Goal: Use online tool/utility: Utilize a website feature to perform a specific function

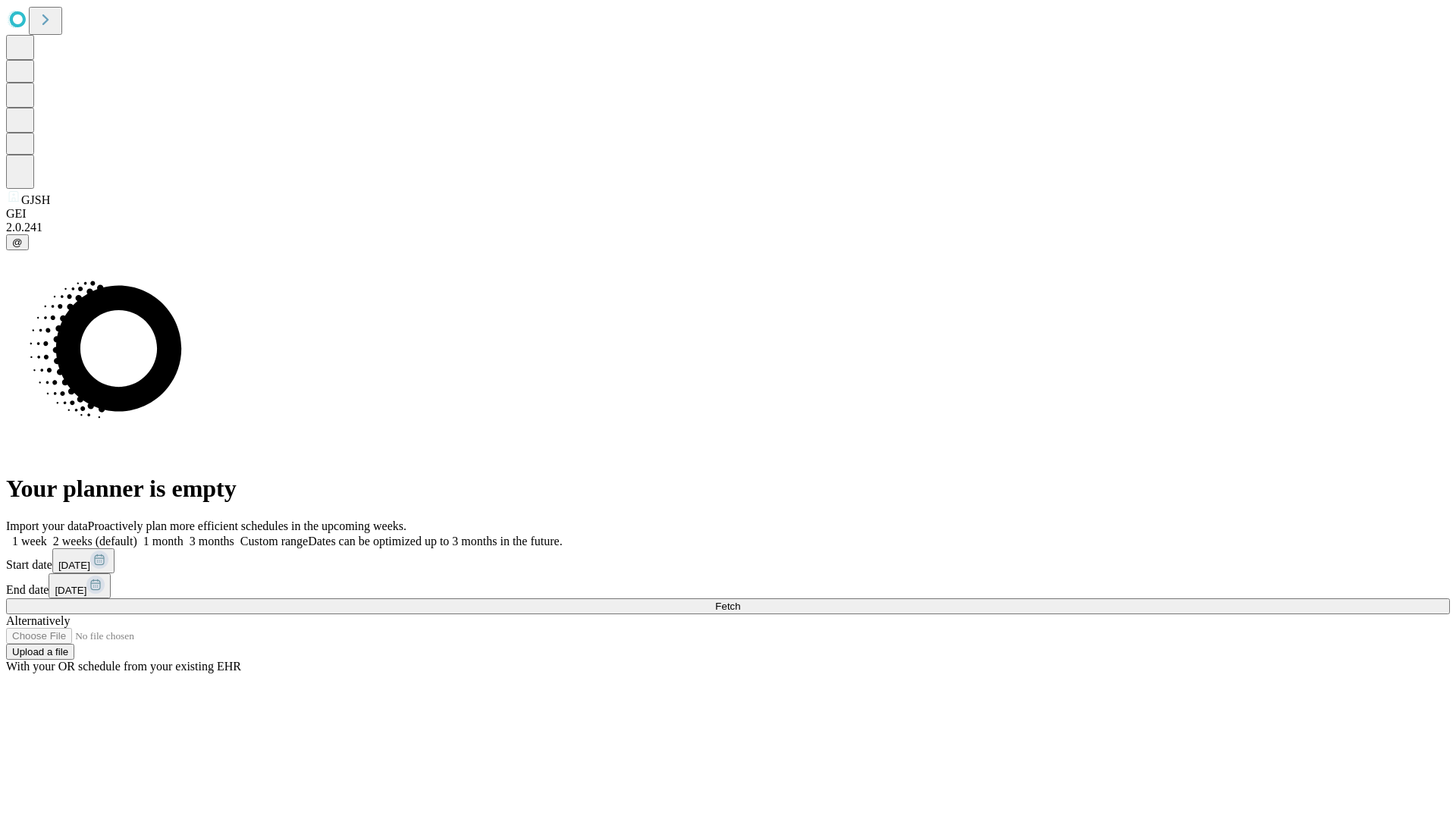
click at [739, 600] on span "Fetch" at bounding box center [727, 605] width 25 height 11
